Goal: Task Accomplishment & Management: Use online tool/utility

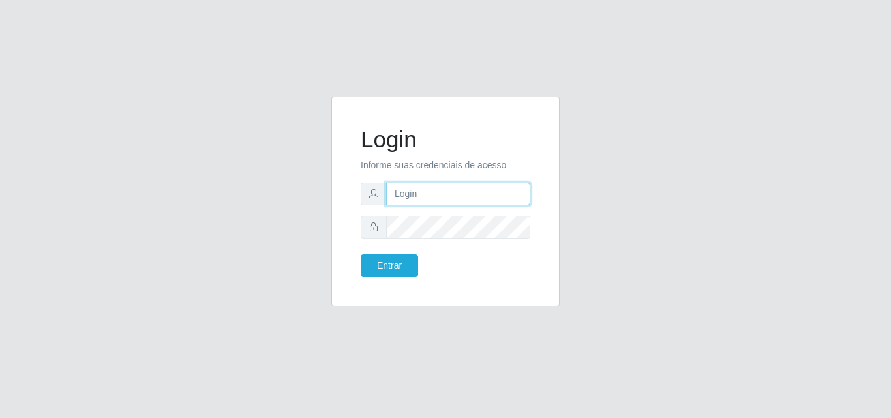
click at [453, 190] on input "text" at bounding box center [458, 194] width 144 height 23
type input "biatriz@comprebem"
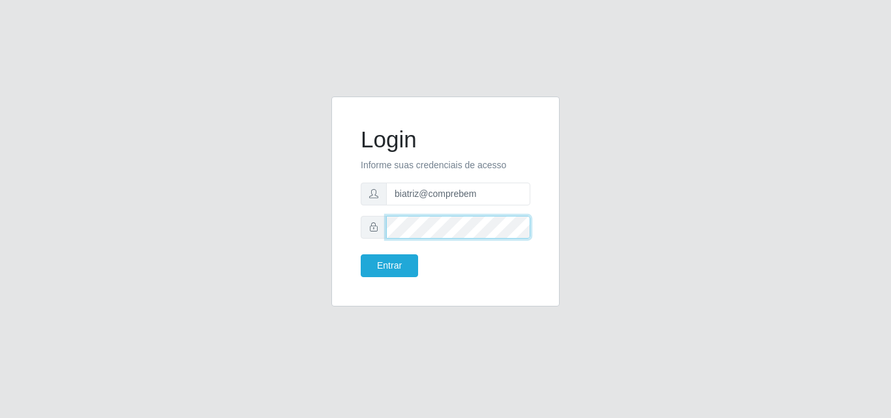
click at [361, 254] on button "Entrar" at bounding box center [389, 265] width 57 height 23
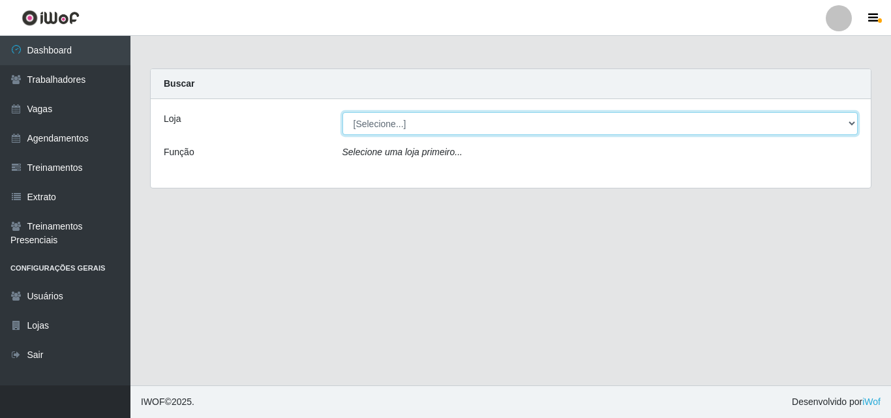
click at [485, 123] on select "[Selecione...] Supermercado Compre Bem - Itabaiana" at bounding box center [600, 123] width 516 height 23
select select "264"
click at [342, 112] on select "[Selecione...] Supermercado Compre Bem - Itabaiana" at bounding box center [600, 123] width 516 height 23
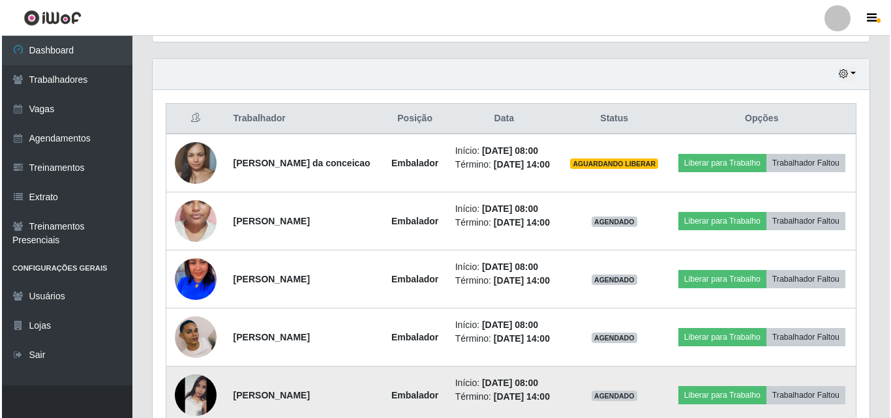
scroll to position [503, 0]
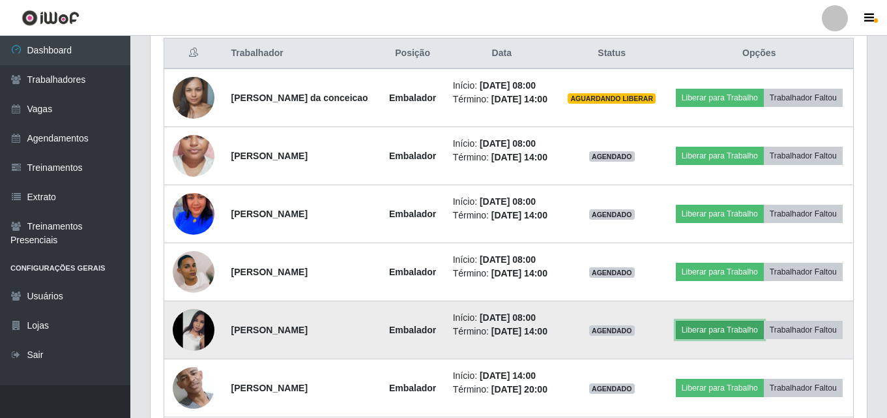
click at [739, 339] on button "Liberar para Trabalho" at bounding box center [720, 330] width 88 height 18
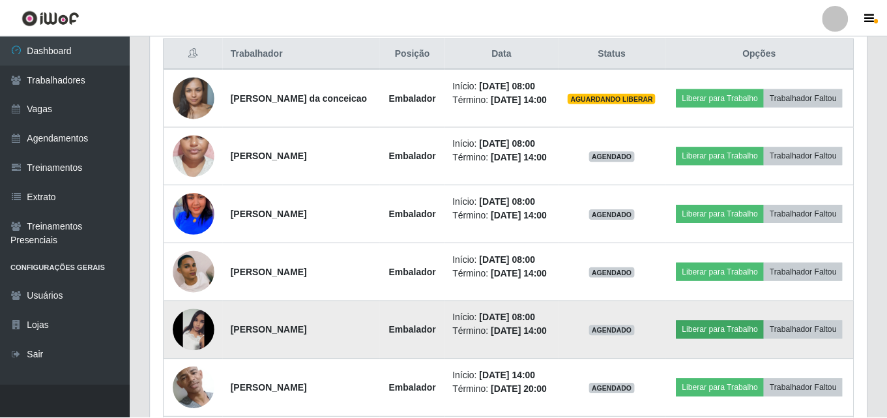
scroll to position [271, 710]
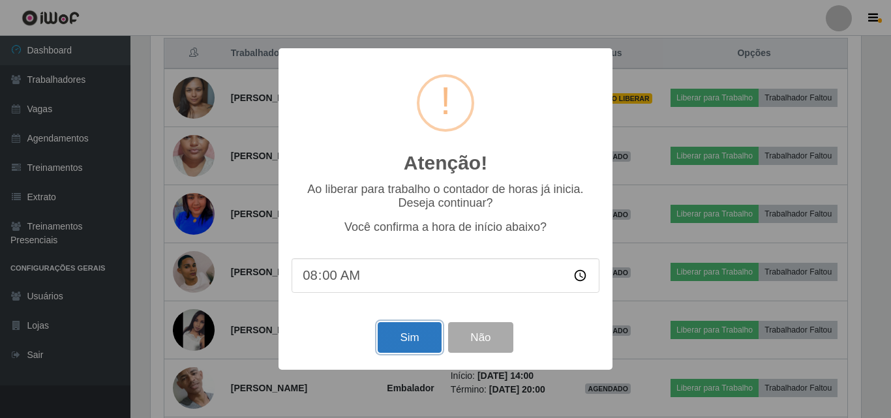
click at [408, 349] on button "Sim" at bounding box center [409, 337] width 63 height 31
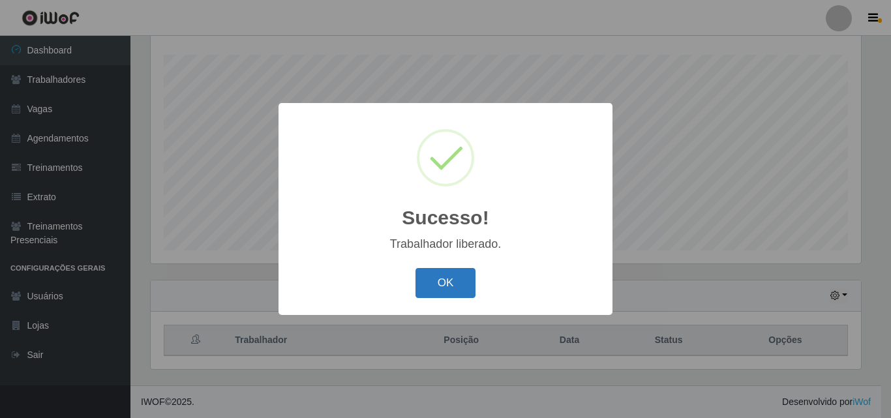
click at [431, 282] on button "OK" at bounding box center [445, 283] width 61 height 31
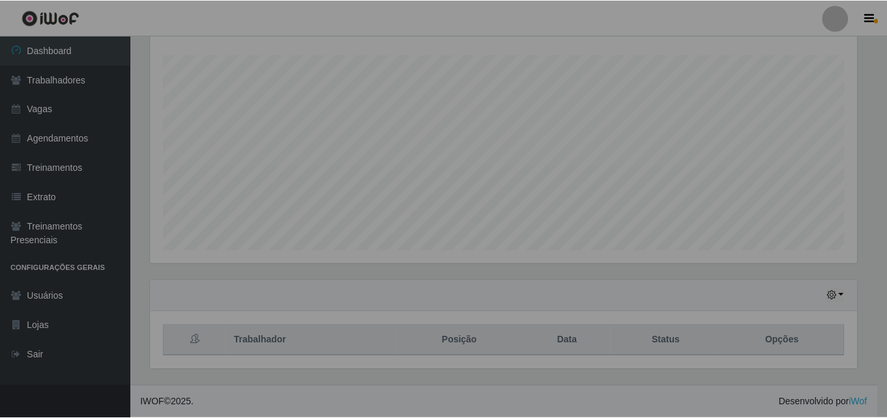
scroll to position [271, 717]
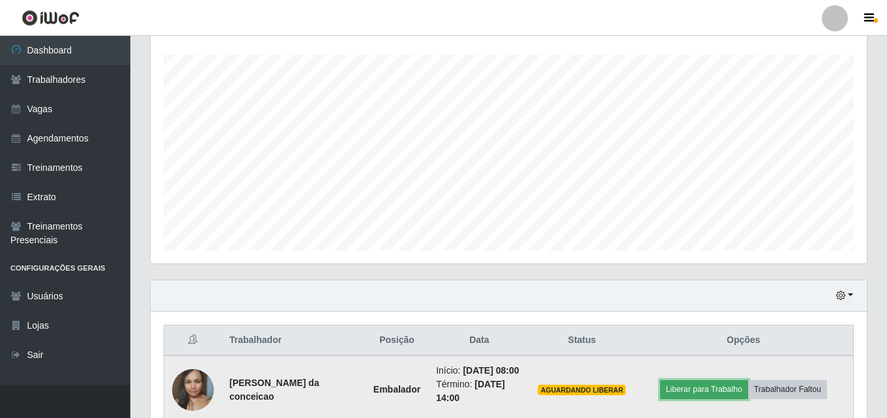
click at [709, 396] on button "Liberar para Trabalho" at bounding box center [705, 389] width 88 height 18
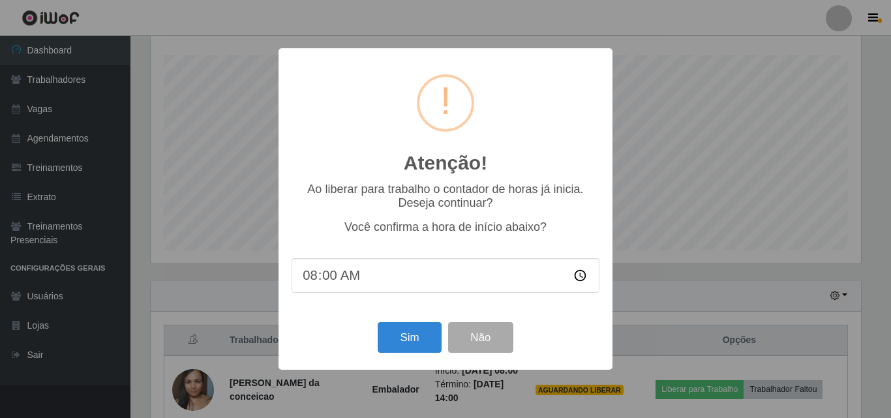
click at [370, 342] on div "Sim Não" at bounding box center [445, 337] width 308 height 37
click at [438, 343] on button "Sim" at bounding box center [409, 337] width 63 height 31
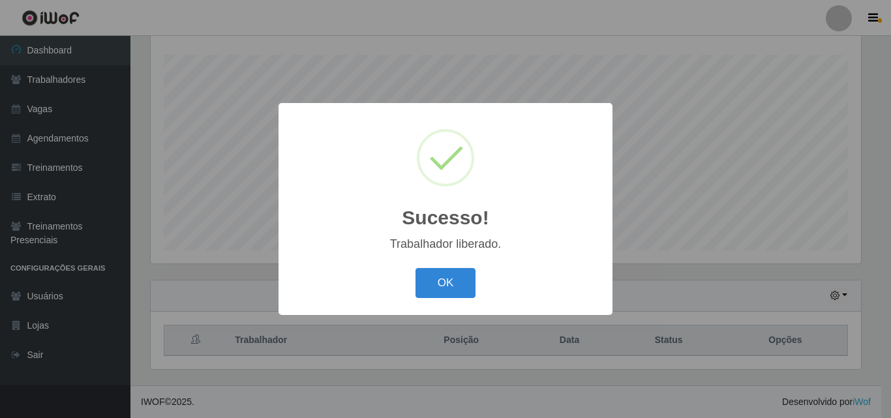
click at [428, 256] on div "Sucesso! × Trabalhador liberado. OK Cancel" at bounding box center [445, 208] width 334 height 211
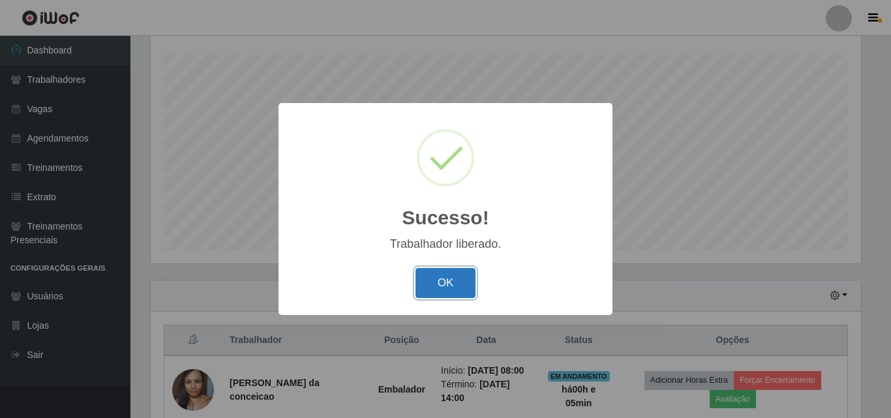
click at [448, 282] on button "OK" at bounding box center [445, 283] width 61 height 31
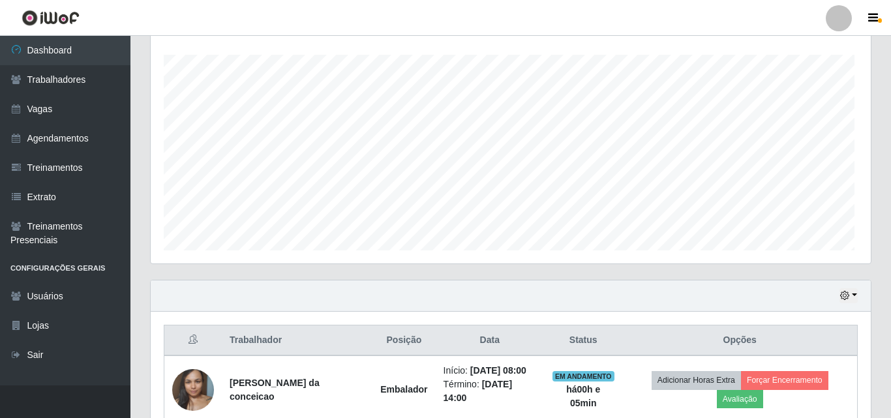
scroll to position [271, 717]
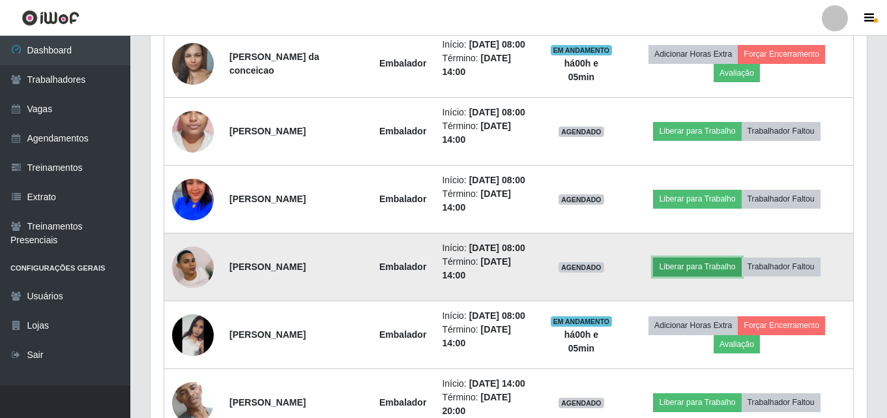
click at [708, 274] on button "Liberar para Trabalho" at bounding box center [697, 267] width 88 height 18
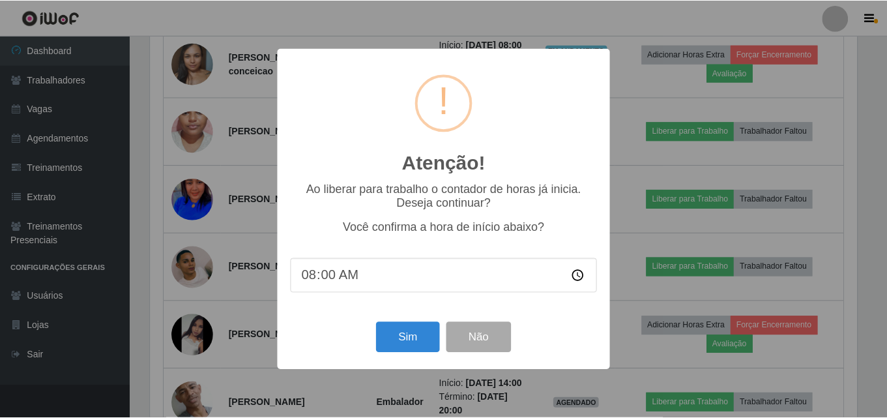
scroll to position [271, 710]
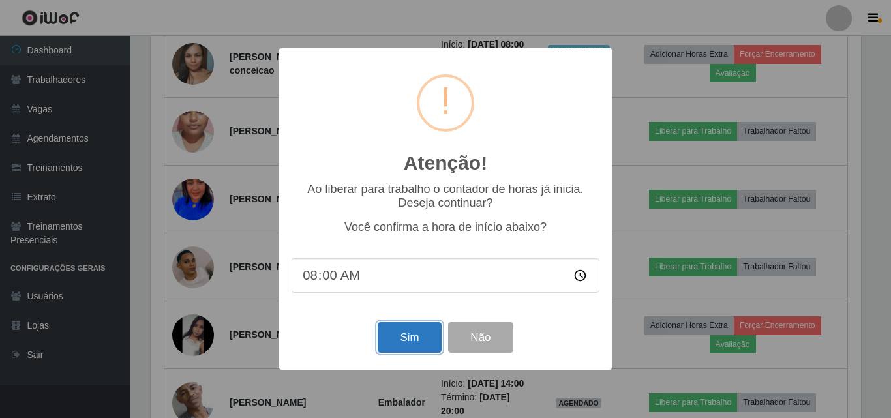
click at [408, 347] on button "Sim" at bounding box center [409, 337] width 63 height 31
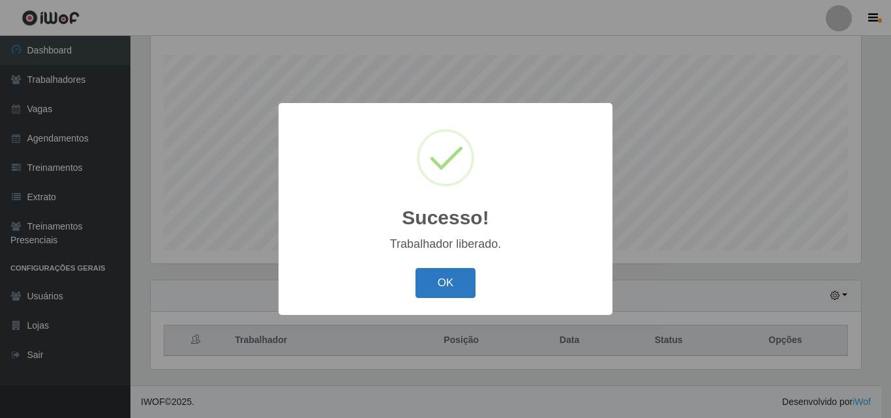
click at [430, 283] on button "OK" at bounding box center [445, 283] width 61 height 31
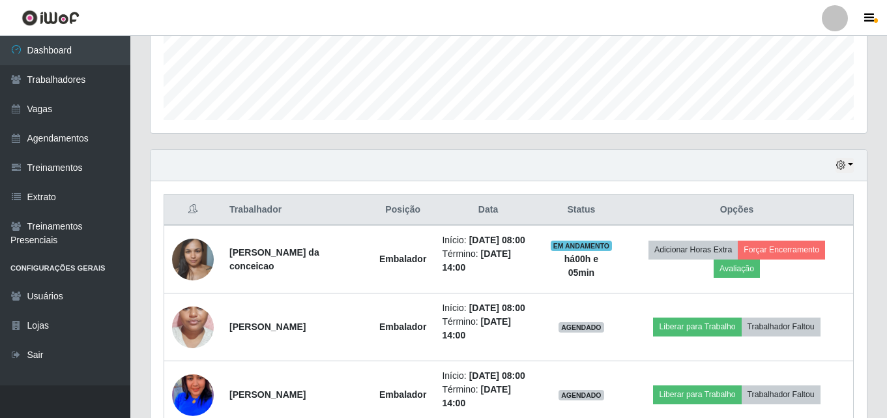
scroll to position [271, 717]
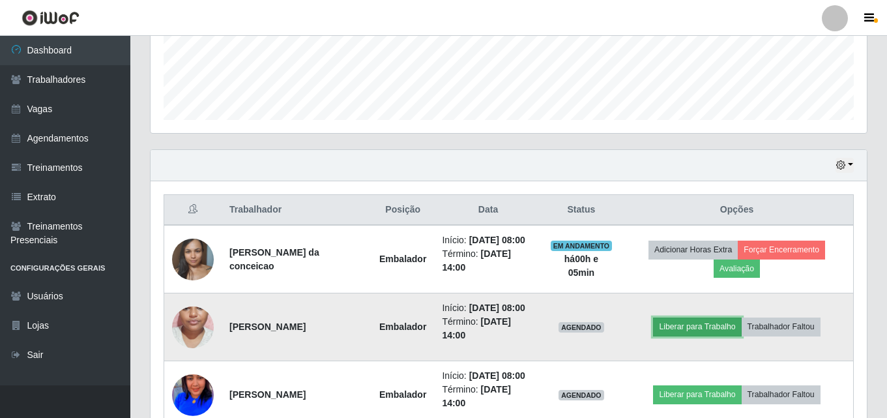
click at [684, 319] on button "Liberar para Trabalho" at bounding box center [697, 327] width 88 height 18
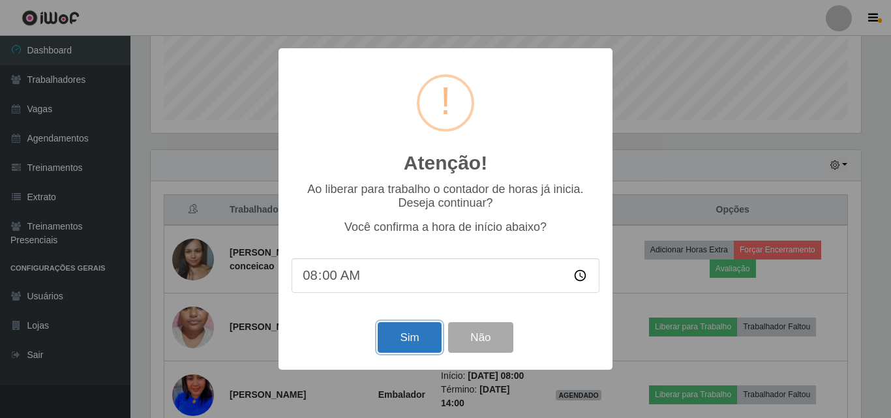
click at [406, 351] on button "Sim" at bounding box center [409, 337] width 63 height 31
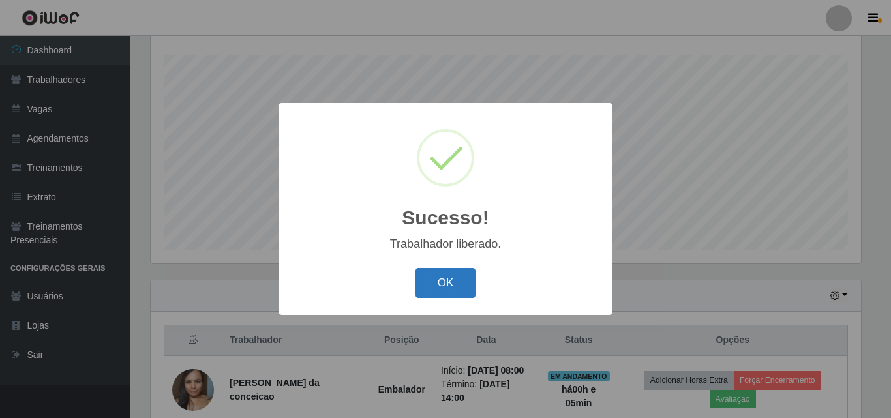
click at [428, 282] on button "OK" at bounding box center [445, 283] width 61 height 31
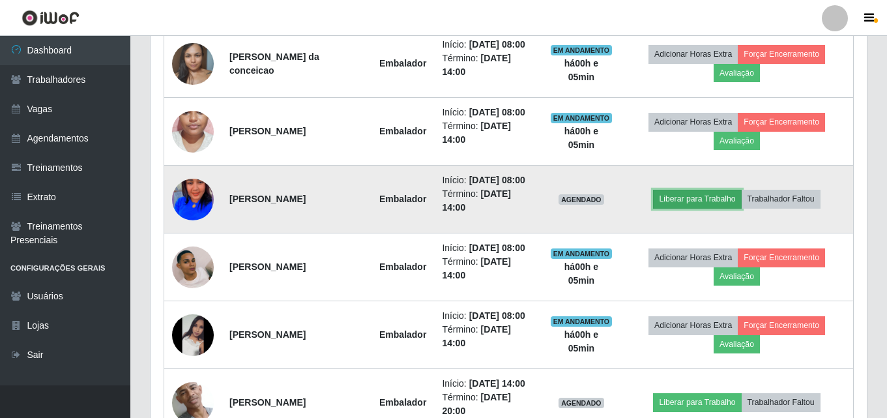
click at [669, 205] on button "Liberar para Trabalho" at bounding box center [697, 199] width 88 height 18
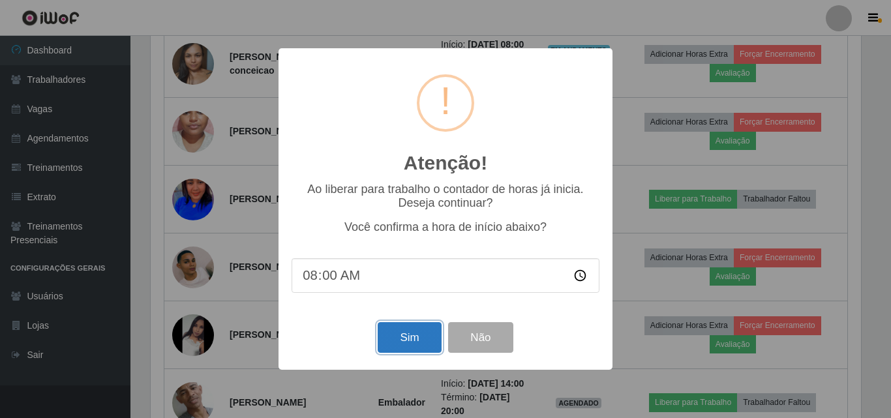
click at [409, 348] on button "Sim" at bounding box center [409, 337] width 63 height 31
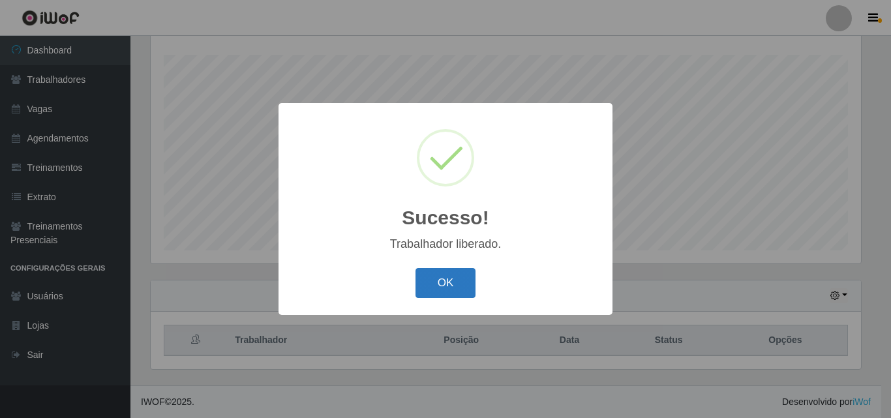
drag, startPoint x: 411, startPoint y: 291, endPoint x: 422, endPoint y: 287, distance: 11.8
click at [411, 291] on div "OK Cancel" at bounding box center [445, 282] width 308 height 37
click at [422, 286] on button "OK" at bounding box center [445, 283] width 61 height 31
